Goal: Information Seeking & Learning: Learn about a topic

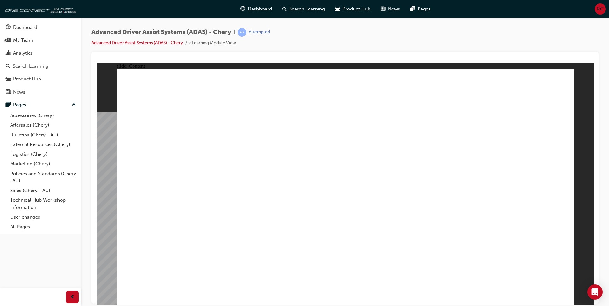
drag, startPoint x: 200, startPoint y: 127, endPoint x: 202, endPoint y: 120, distance: 6.5
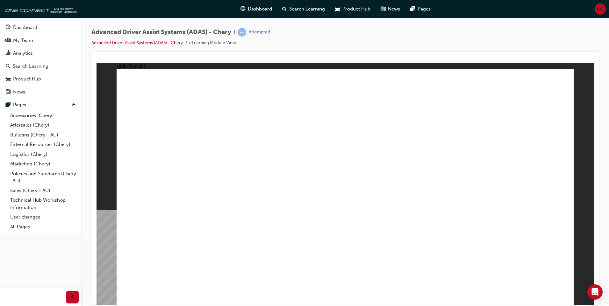
drag, startPoint x: 428, startPoint y: 239, endPoint x: 429, endPoint y: 222, distance: 16.6
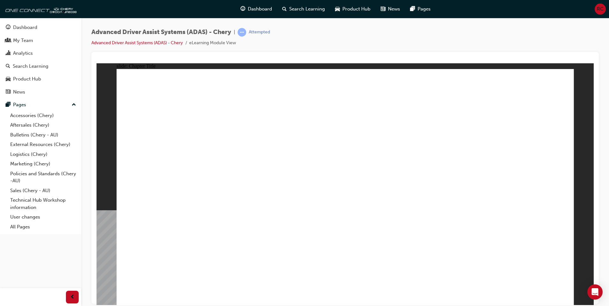
drag, startPoint x: 353, startPoint y: 186, endPoint x: 351, endPoint y: 162, distance: 23.7
drag, startPoint x: 266, startPoint y: 221, endPoint x: 492, endPoint y: 116, distance: 249.3
drag, startPoint x: 158, startPoint y: 258, endPoint x: 487, endPoint y: 158, distance: 344.4
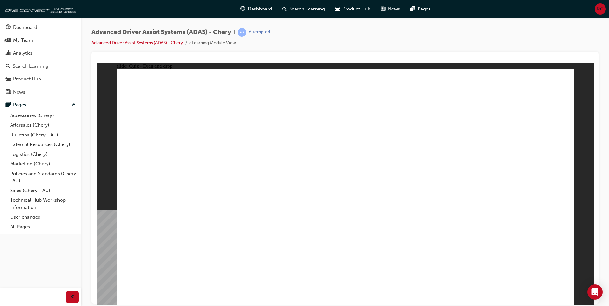
drag, startPoint x: 456, startPoint y: 256, endPoint x: 370, endPoint y: 127, distance: 155.1
drag, startPoint x: 398, startPoint y: 254, endPoint x: 371, endPoint y: 128, distance: 128.7
drag, startPoint x: 320, startPoint y: 259, endPoint x: 515, endPoint y: 153, distance: 222.1
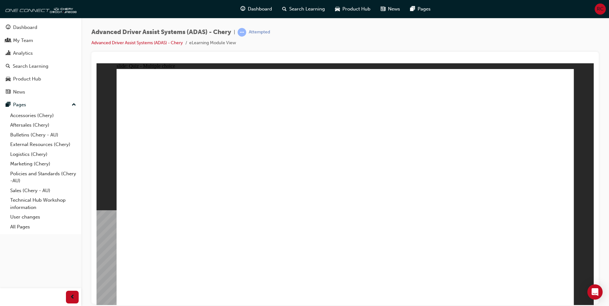
checkbox input "true"
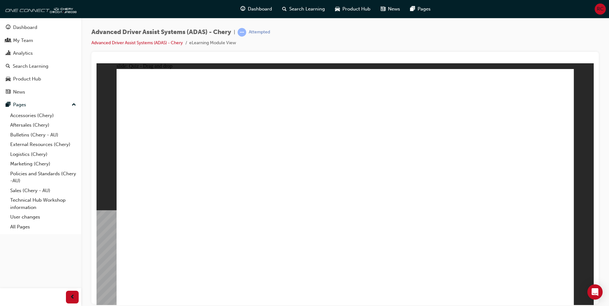
drag, startPoint x: 340, startPoint y: 94, endPoint x: 243, endPoint y: 229, distance: 166.1
drag, startPoint x: 358, startPoint y: 115, endPoint x: 284, endPoint y: 228, distance: 135.3
drag, startPoint x: 392, startPoint y: 95, endPoint x: 263, endPoint y: 226, distance: 183.2
drag, startPoint x: 406, startPoint y: 117, endPoint x: 282, endPoint y: 227, distance: 166.1
drag, startPoint x: 433, startPoint y: 97, endPoint x: 222, endPoint y: 239, distance: 254.0
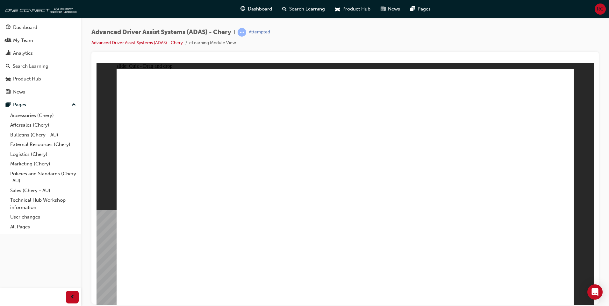
drag, startPoint x: 443, startPoint y: 112, endPoint x: 266, endPoint y: 239, distance: 217.9
drag, startPoint x: 494, startPoint y: 94, endPoint x: 378, endPoint y: 243, distance: 189.5
drag, startPoint x: 511, startPoint y: 115, endPoint x: 441, endPoint y: 221, distance: 127.1
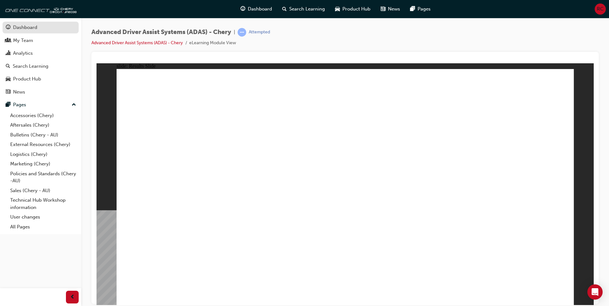
click at [23, 26] on div "Dashboard" at bounding box center [25, 27] width 24 height 7
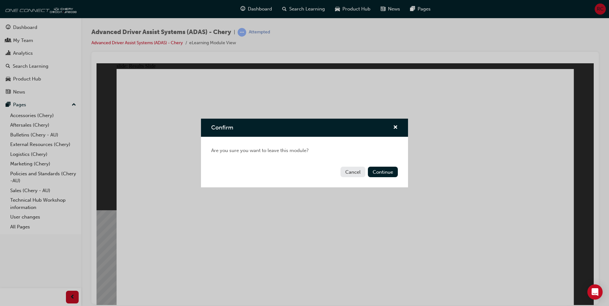
click at [389, 167] on div "Cancel Continue" at bounding box center [304, 175] width 207 height 23
click at [386, 173] on button "Continue" at bounding box center [383, 172] width 30 height 11
